Goal: Transaction & Acquisition: Subscribe to service/newsletter

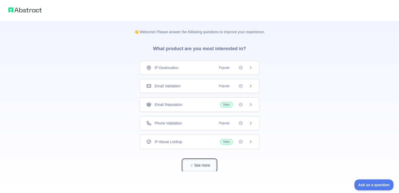
click at [199, 164] on button "See more" at bounding box center [199, 165] width 33 height 12
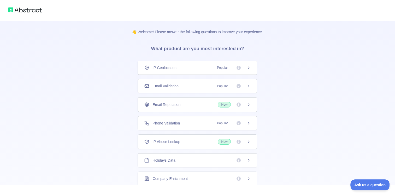
click at [248, 87] on icon at bounding box center [249, 86] width 4 height 4
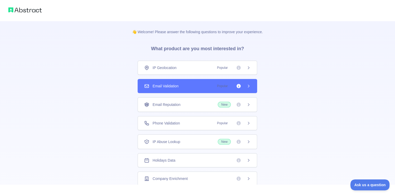
click at [191, 87] on div "Email Validation Popular" at bounding box center [197, 85] width 107 height 5
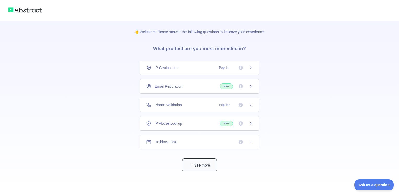
click at [203, 164] on button "See more" at bounding box center [199, 165] width 33 height 12
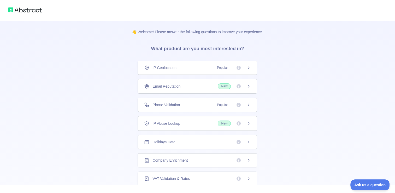
click at [247, 87] on icon at bounding box center [249, 86] width 4 height 4
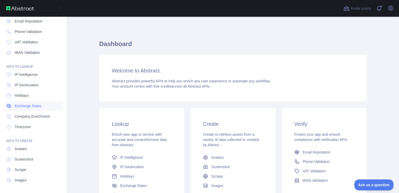
scroll to position [0, 0]
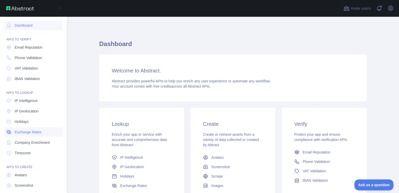
click at [20, 131] on span "Exchange Rates" at bounding box center [28, 131] width 27 height 5
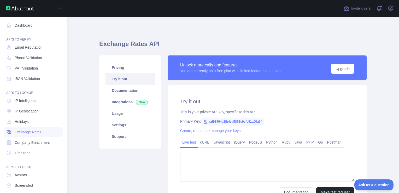
type textarea "**********"
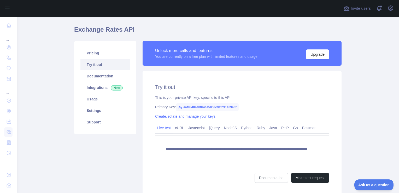
scroll to position [26, 0]
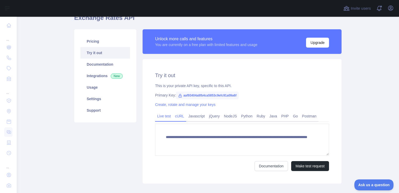
click at [175, 119] on link "cURL" at bounding box center [179, 116] width 13 height 8
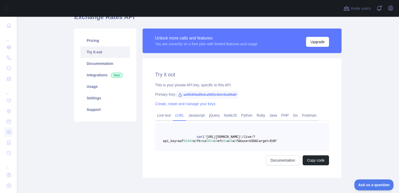
scroll to position [0, 0]
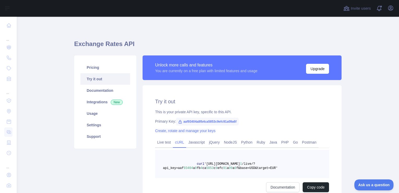
click at [194, 130] on link "Create, rotate and manage your keys" at bounding box center [185, 131] width 60 height 4
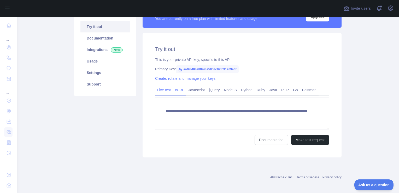
click at [173, 91] on link "cURL" at bounding box center [179, 90] width 13 height 8
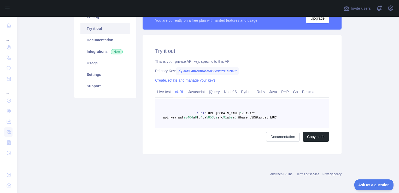
scroll to position [50, 0]
click at [206, 70] on span "aaf93404a8fb4ca5853c9efc91a09a6f" at bounding box center [207, 71] width 63 height 8
drag, startPoint x: 234, startPoint y: 70, endPoint x: 180, endPoint y: 71, distance: 54.4
click at [180, 71] on span "aaf93404a8fb4ca5853c9efc91a09a6f" at bounding box center [207, 71] width 63 height 8
copy span "aaf93404a8fb4ca5853c9efc91a09a6f"
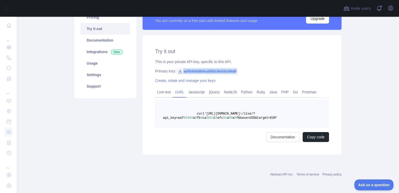
click at [277, 72] on div "Primary Key: aaf93404a8fb4ca5853c9efc91a09a6f" at bounding box center [242, 70] width 174 height 5
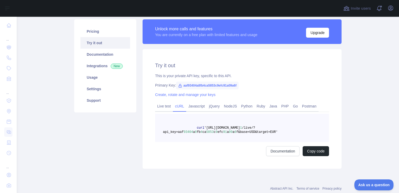
scroll to position [24, 0]
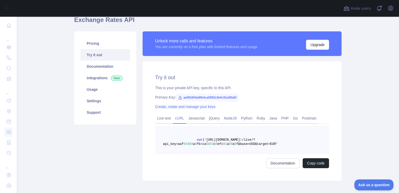
click at [159, 106] on link "Create, rotate and manage your keys" at bounding box center [185, 107] width 60 height 4
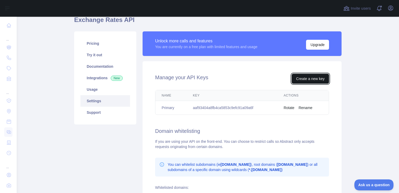
click at [303, 77] on button "Create a new key" at bounding box center [310, 79] width 37 height 10
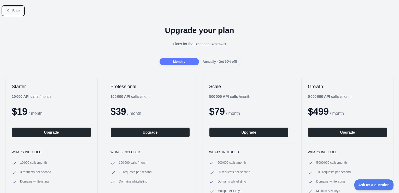
click at [21, 11] on button "Back" at bounding box center [13, 10] width 21 height 9
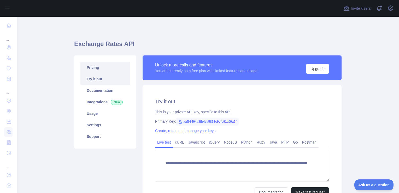
click at [97, 68] on link "Pricing" at bounding box center [106, 68] width 50 height 12
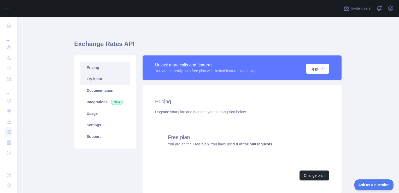
click at [99, 75] on link "Try it out" at bounding box center [106, 79] width 50 height 12
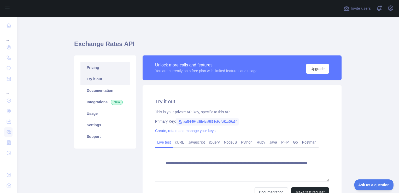
click at [94, 70] on link "Pricing" at bounding box center [106, 68] width 50 height 12
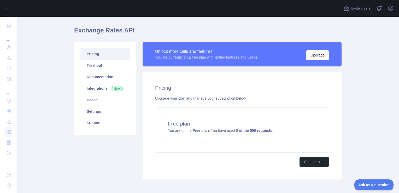
scroll to position [26, 0]
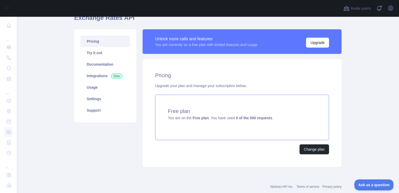
click at [218, 121] on div "Free plan You are on the Free plan . You have used 0 of the 500 requests ." at bounding box center [242, 117] width 174 height 45
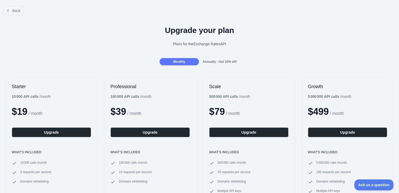
click at [219, 62] on span "Annually - Get 10% off!" at bounding box center [220, 62] width 34 height 4
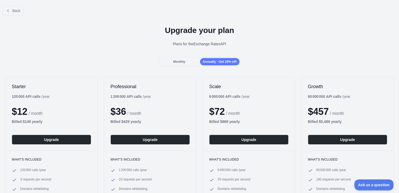
click at [186, 65] on div "Monthly" at bounding box center [179, 61] width 39 height 7
